Goal: Task Accomplishment & Management: Manage account settings

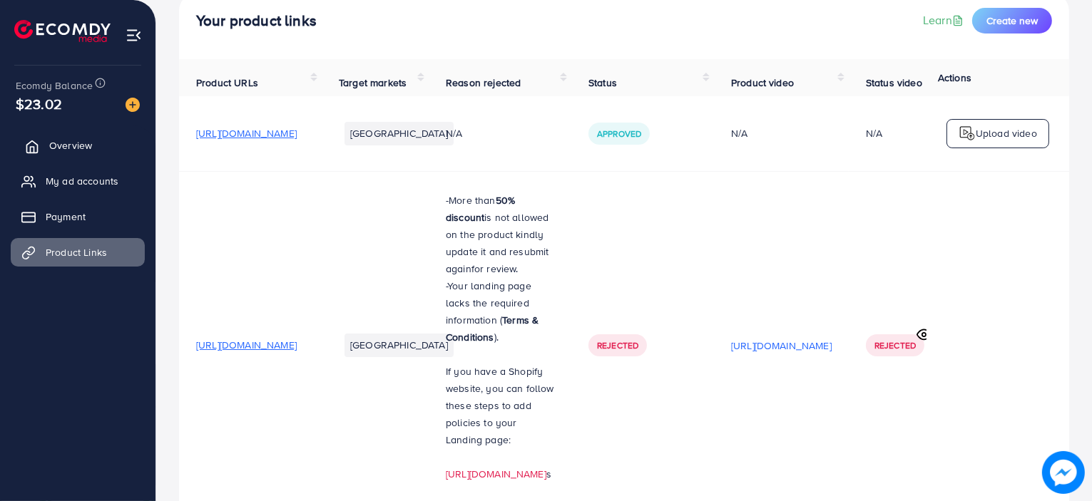
scroll to position [95, 0]
click at [53, 146] on span "Overview" at bounding box center [70, 145] width 43 height 14
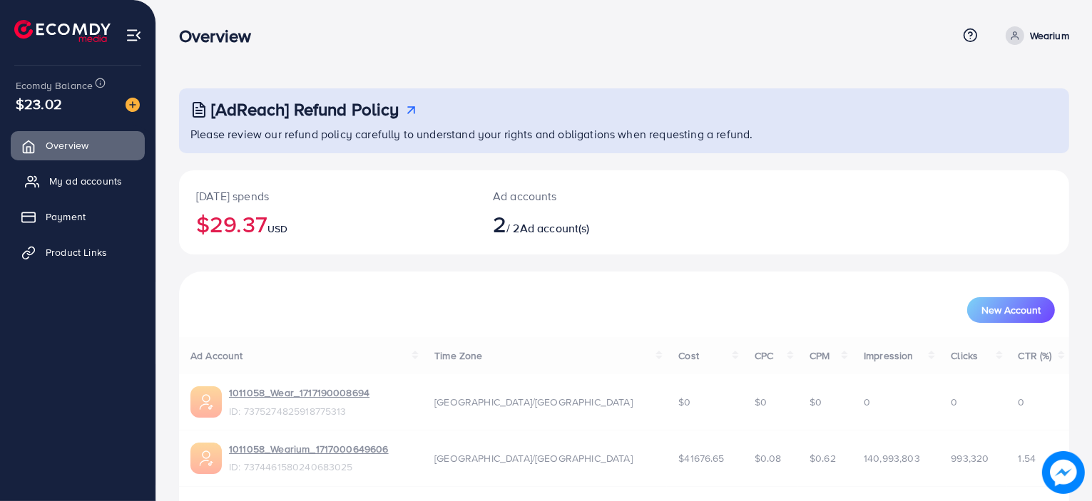
click at [67, 194] on link "My ad accounts" at bounding box center [78, 181] width 134 height 29
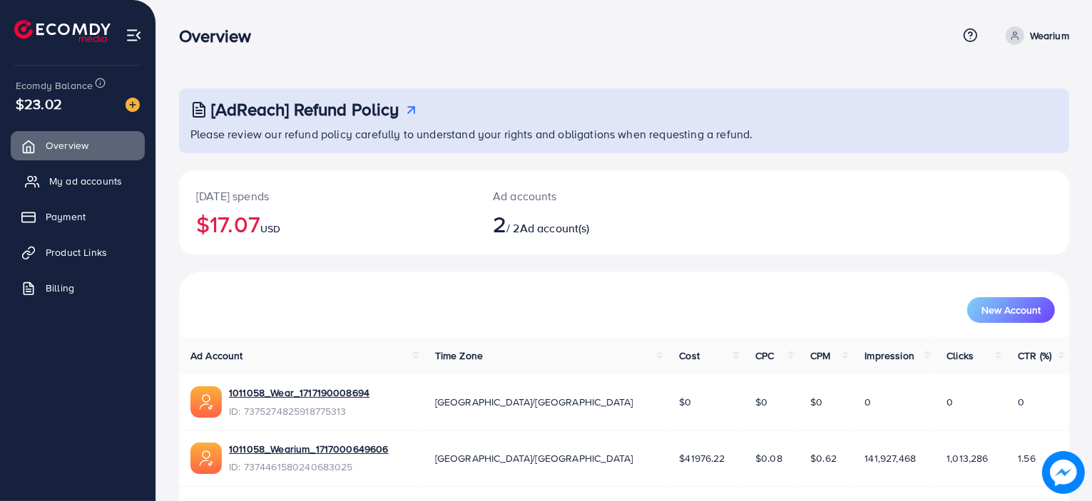
click at [111, 191] on link "My ad accounts" at bounding box center [78, 181] width 134 height 29
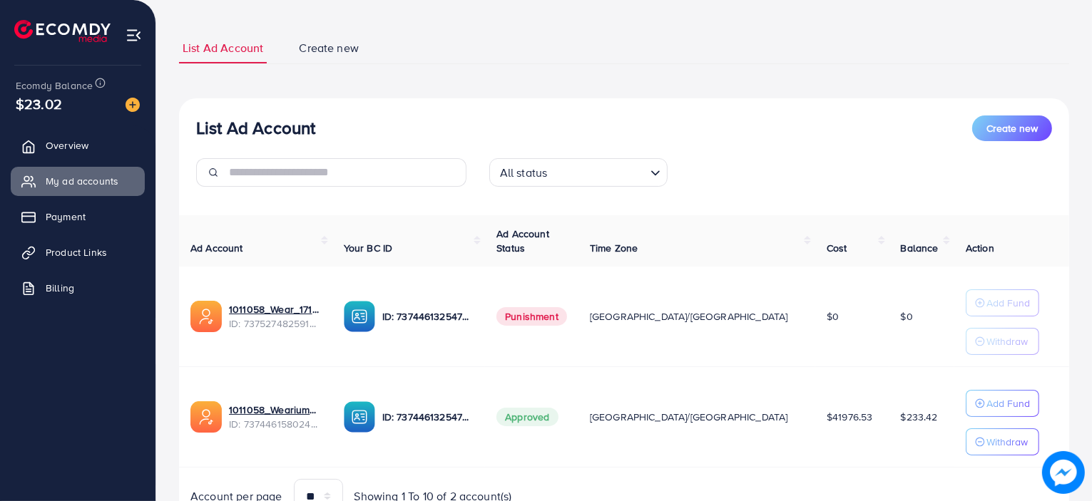
scroll to position [140, 0]
